Goal: Navigation & Orientation: Find specific page/section

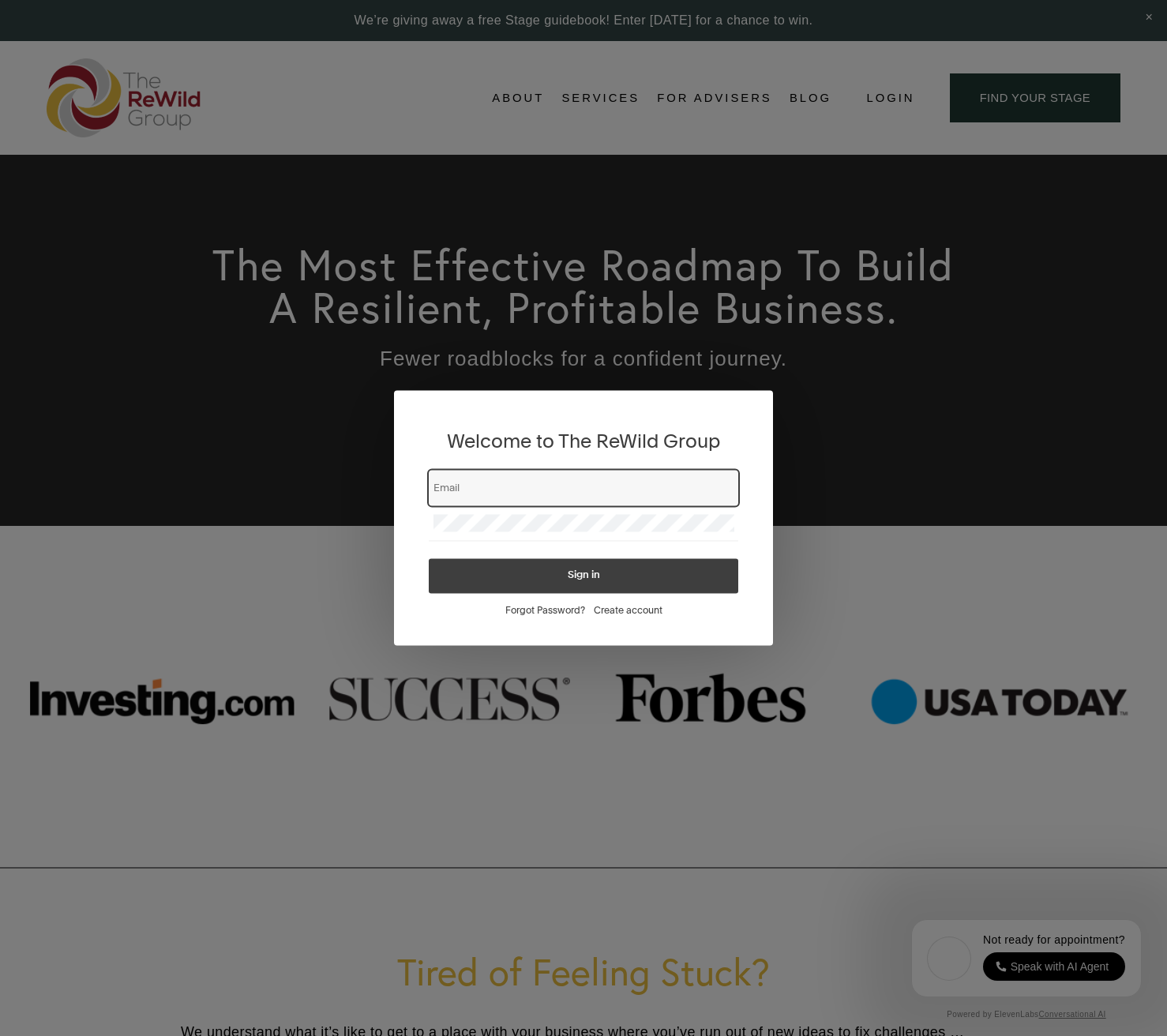
type input "[EMAIL_ADDRESS][DOMAIN_NAME]"
click at [586, 581] on span "Sign in" at bounding box center [584, 576] width 33 height 10
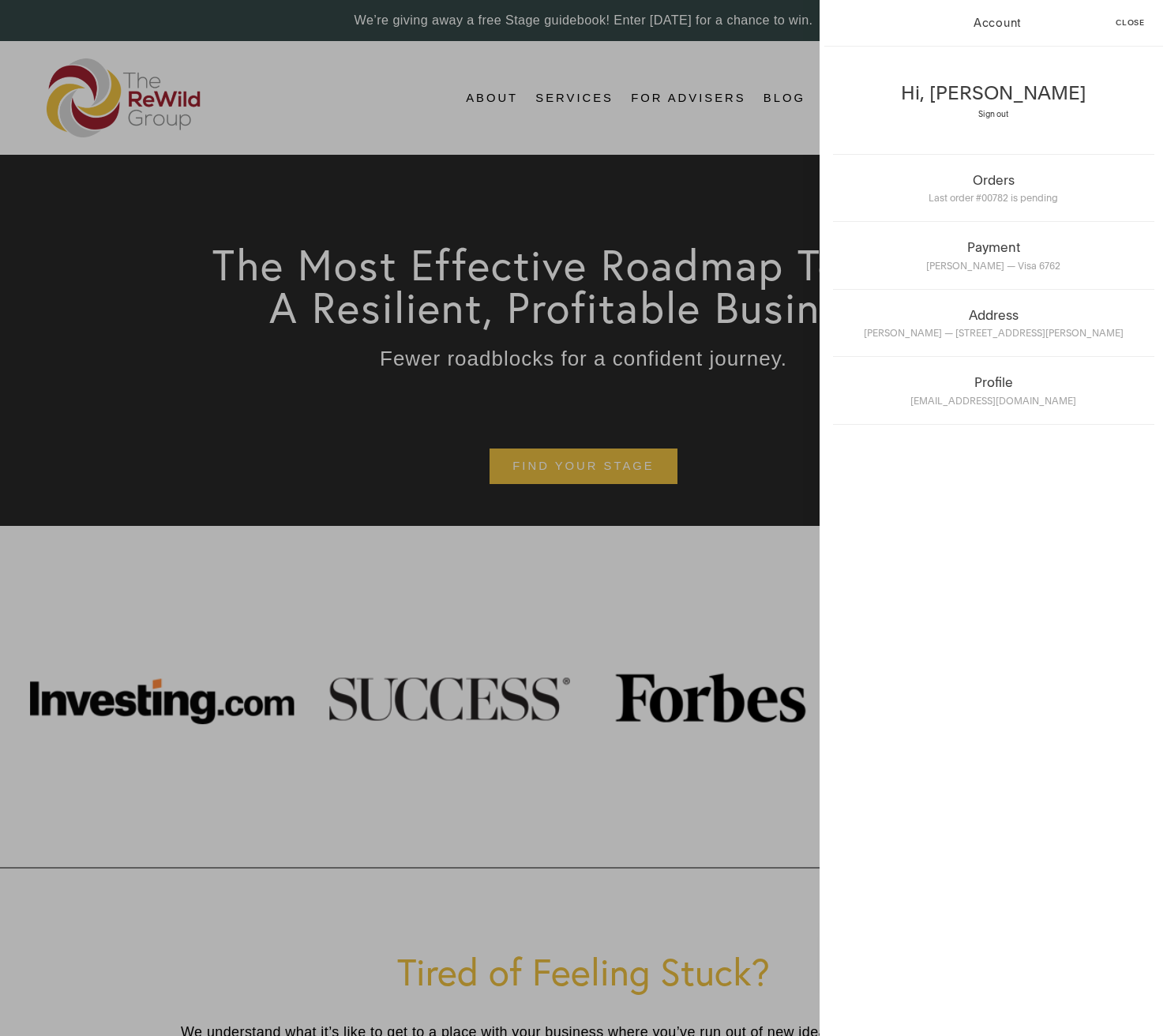
click at [1132, 21] on span "Close" at bounding box center [1129, 23] width 29 height 8
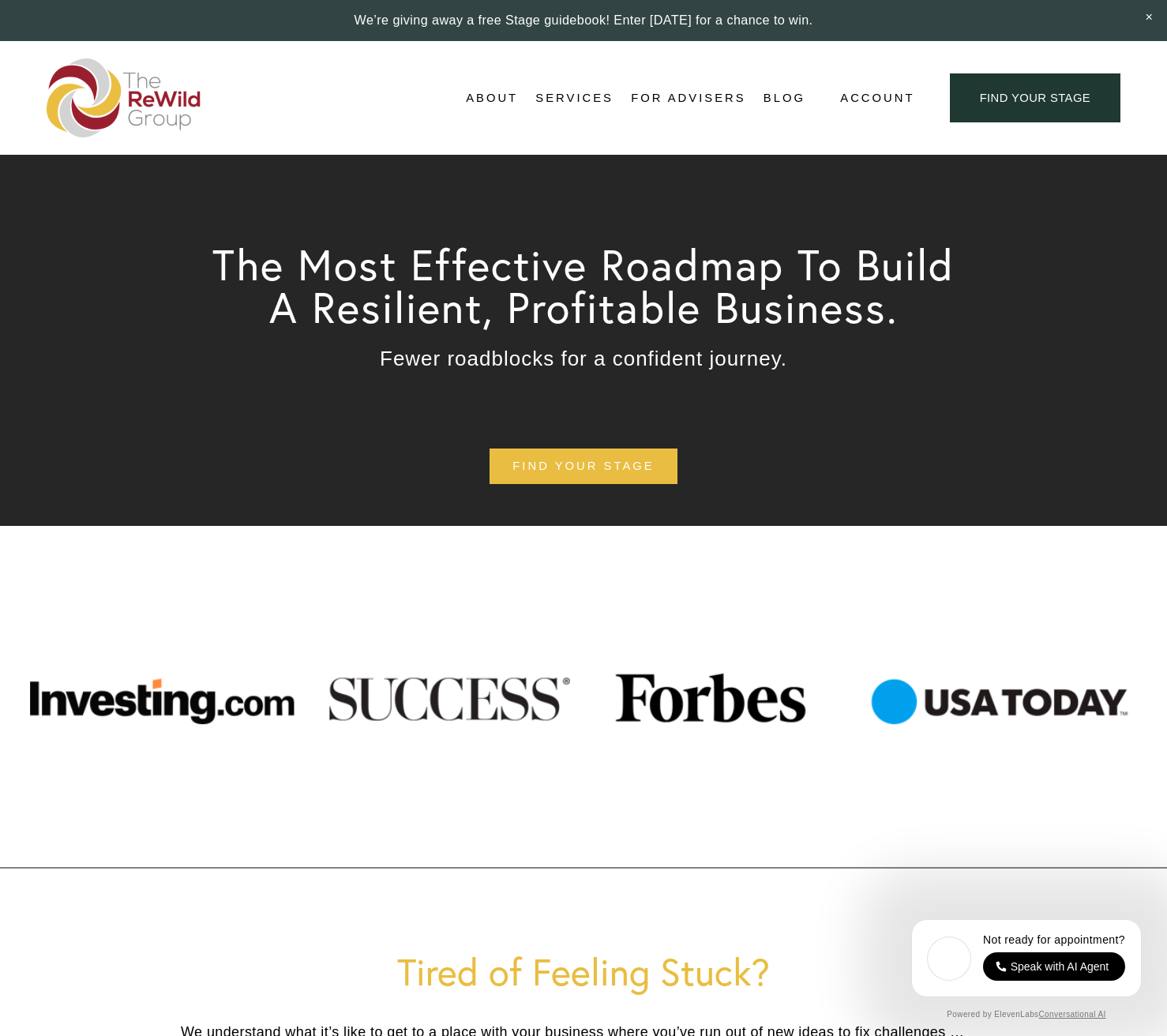
click at [677, 94] on link "For Advisers" at bounding box center [687, 98] width 114 height 24
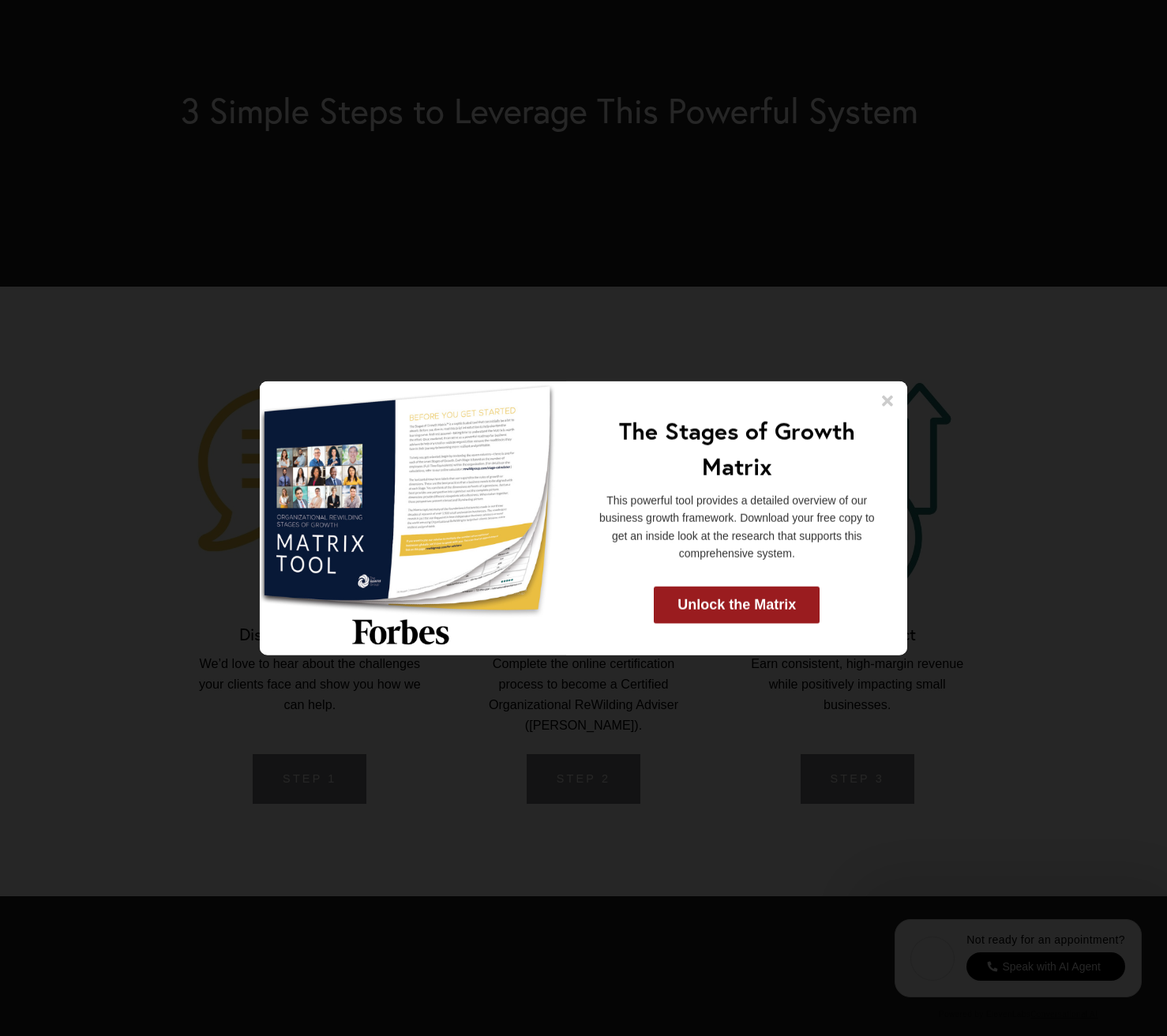
scroll to position [3608, 0]
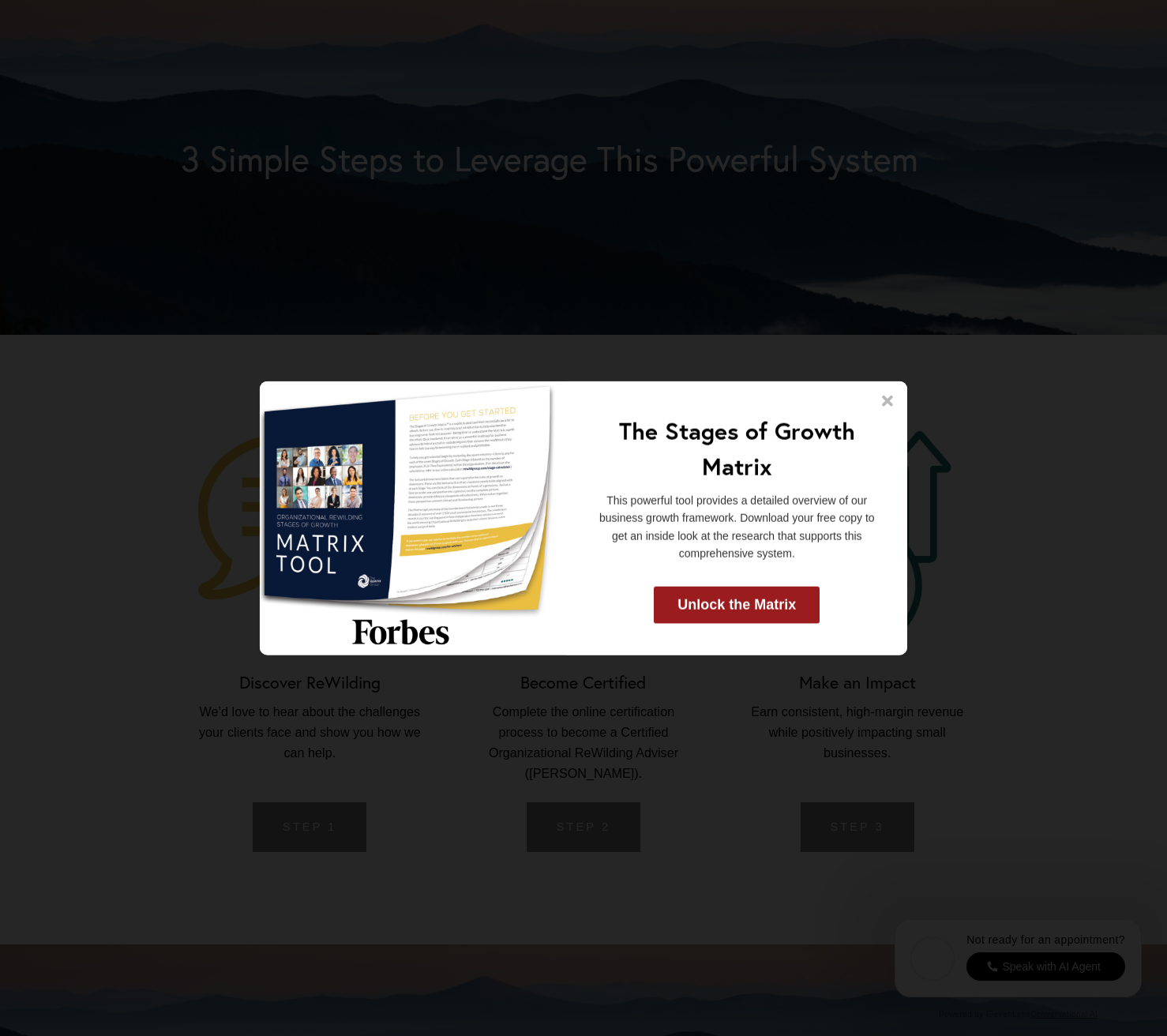
click at [884, 401] on icon at bounding box center [888, 401] width 16 height 16
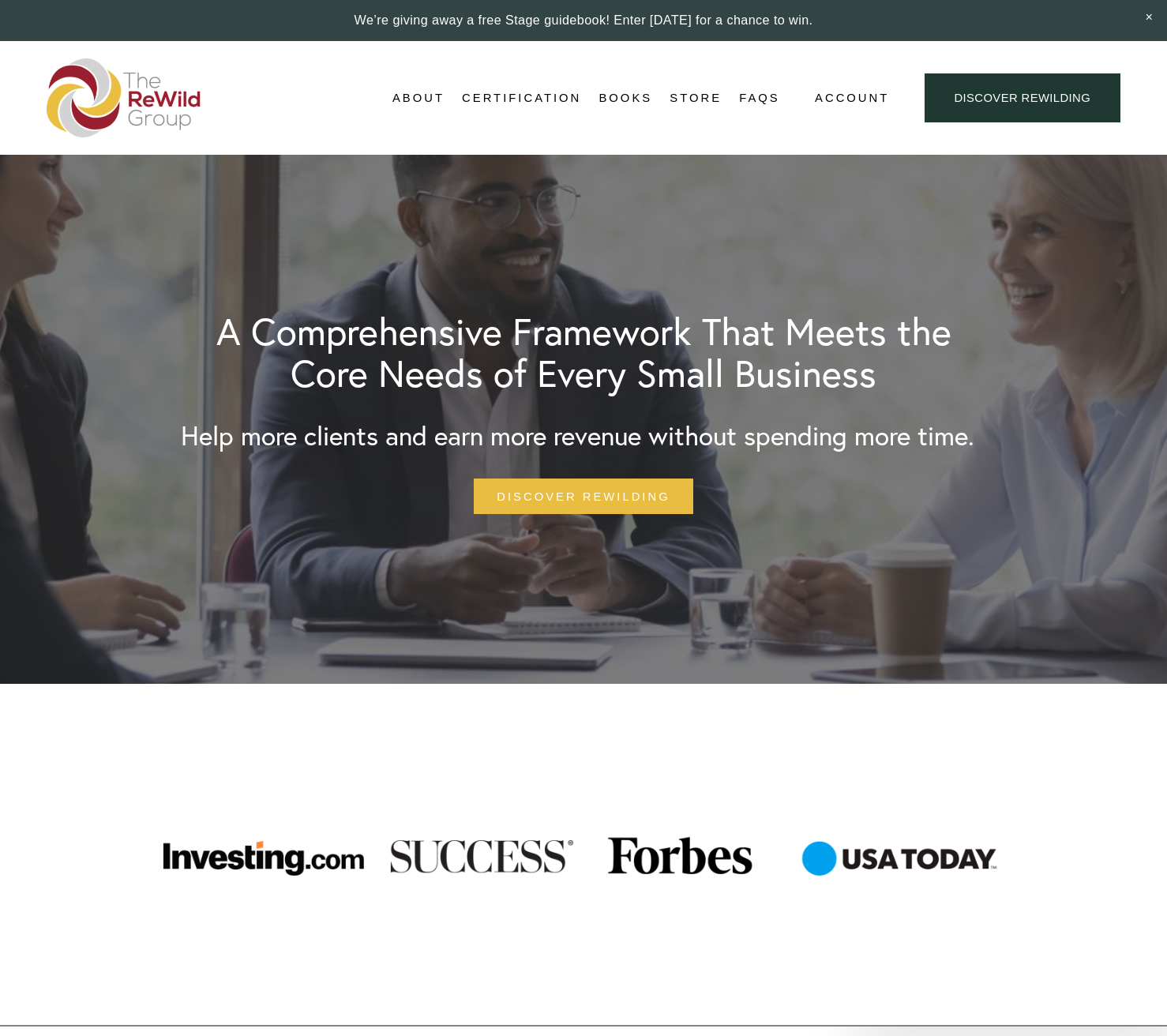
scroll to position [0, 0]
click at [1147, 17] on span "Close Announcement" at bounding box center [1149, 18] width 36 height 36
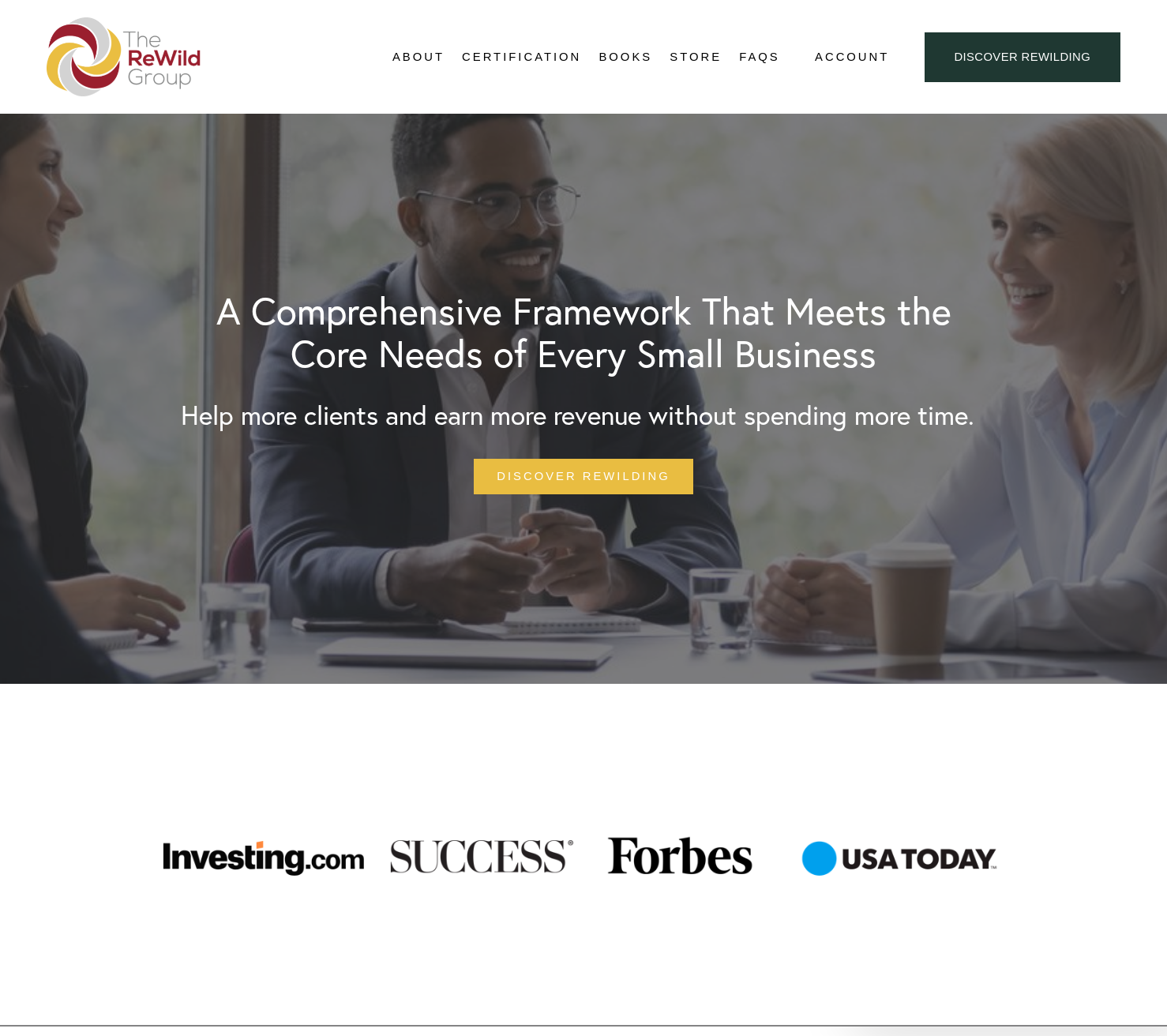
click at [0, 0] on link "Adviser Network" at bounding box center [0, 0] width 0 height 0
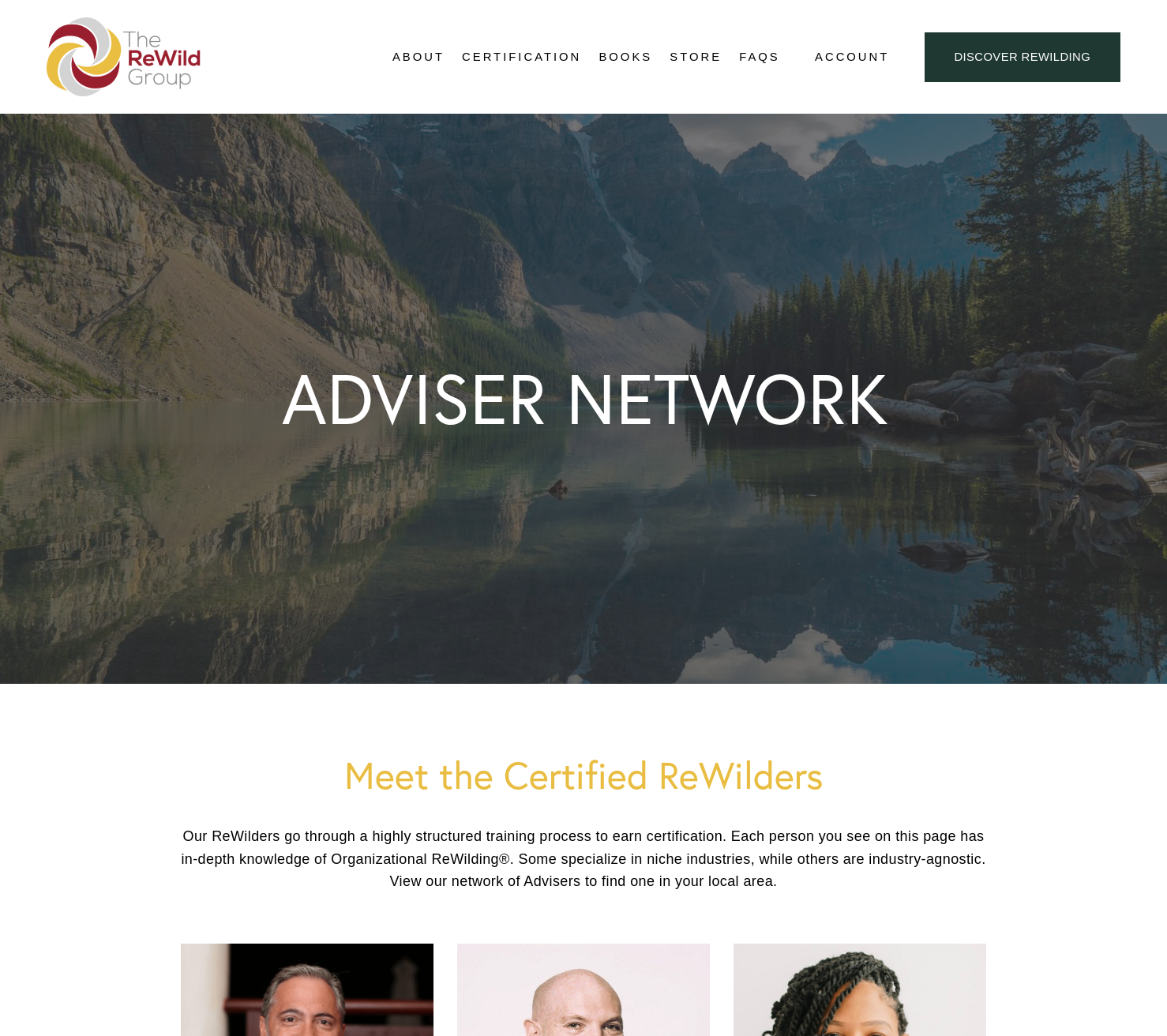
click at [863, 55] on span "Account" at bounding box center [851, 57] width 75 height 21
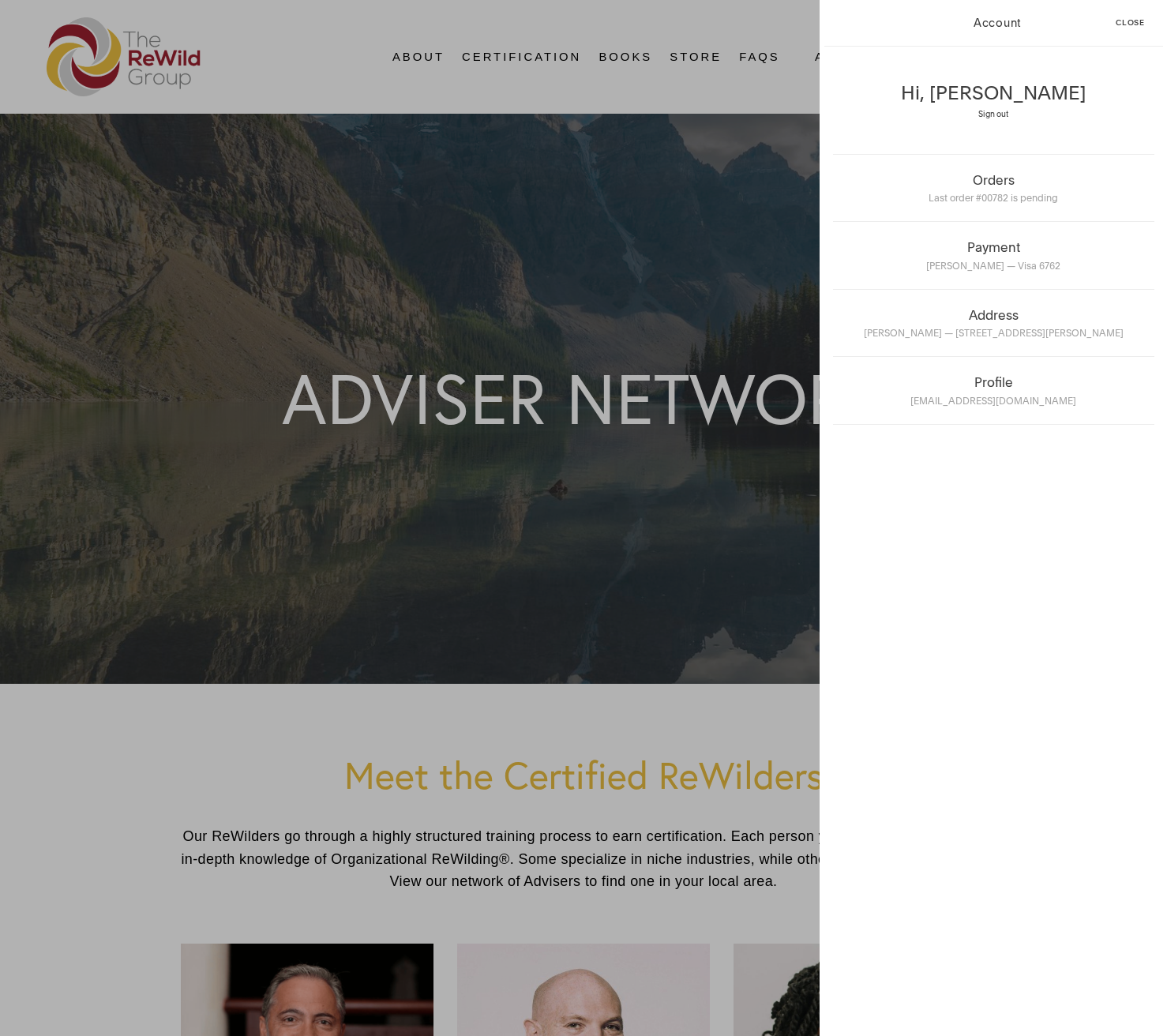
click at [863, 55] on div "Hi, [PERSON_NAME] Sign out Orders Last order #00782 is pending Payment [PERSON_…" at bounding box center [992, 541] width 347 height 989
click at [1128, 23] on span "Close" at bounding box center [1129, 23] width 29 height 8
